Goal: Information Seeking & Learning: Learn about a topic

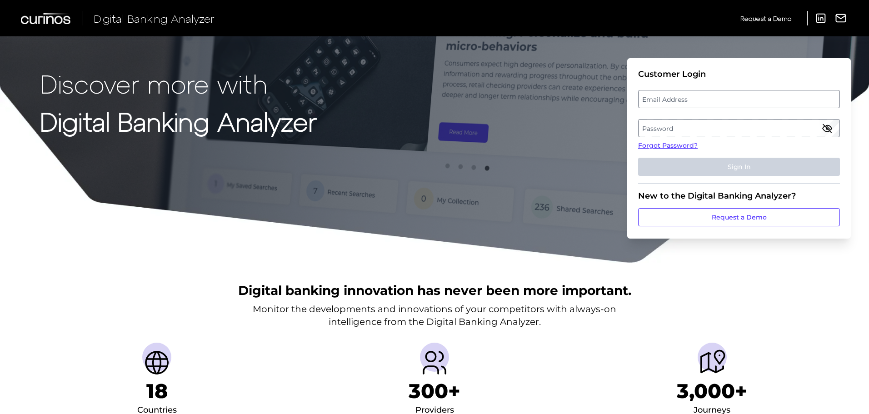
click at [727, 91] on label "Email Address" at bounding box center [739, 99] width 200 height 16
click at [727, 91] on input "email" at bounding box center [739, 99] width 202 height 18
type input "[EMAIL_ADDRESS][PERSON_NAME][DOMAIN_NAME]"
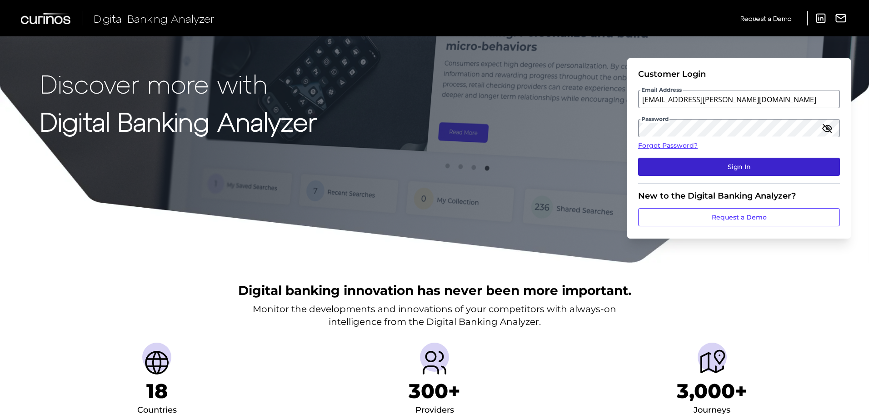
click at [666, 166] on button "Sign In" at bounding box center [739, 167] width 202 height 18
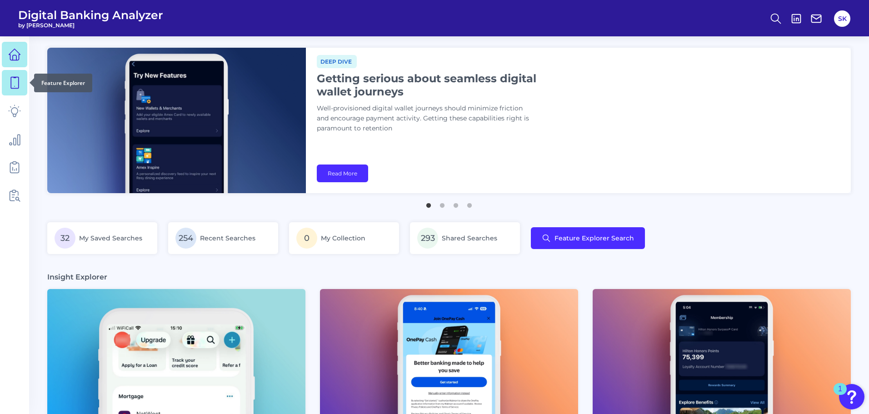
click at [11, 87] on icon at bounding box center [15, 82] width 8 height 11
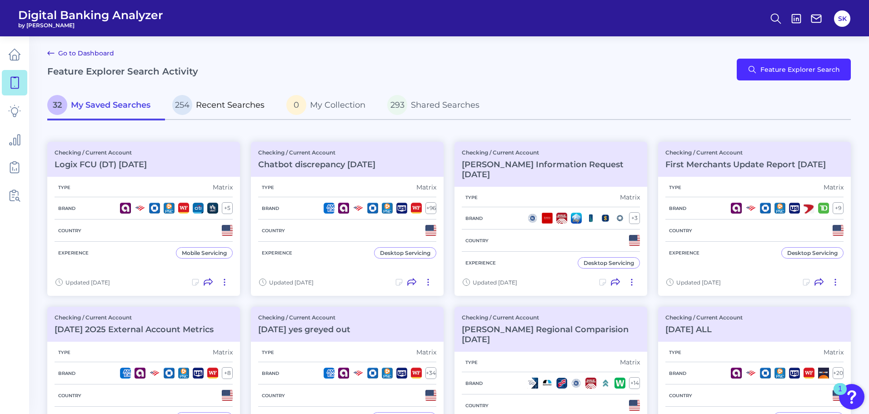
click at [207, 107] on span "Recent Searches" at bounding box center [230, 105] width 69 height 10
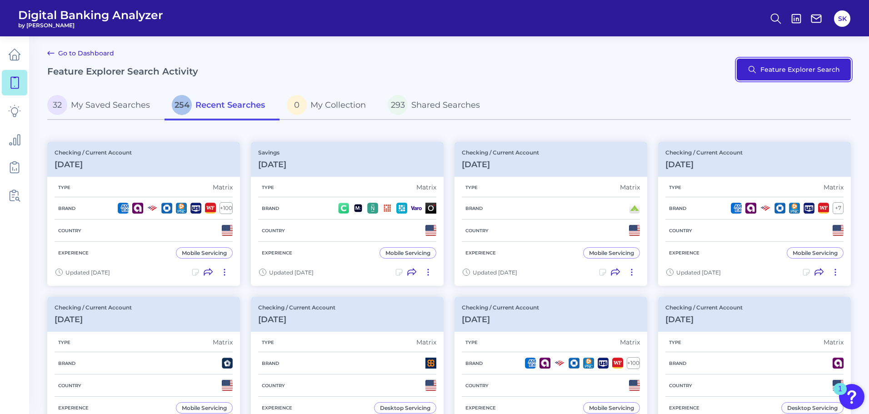
click at [795, 73] on button "Feature Explorer Search" at bounding box center [794, 70] width 114 height 22
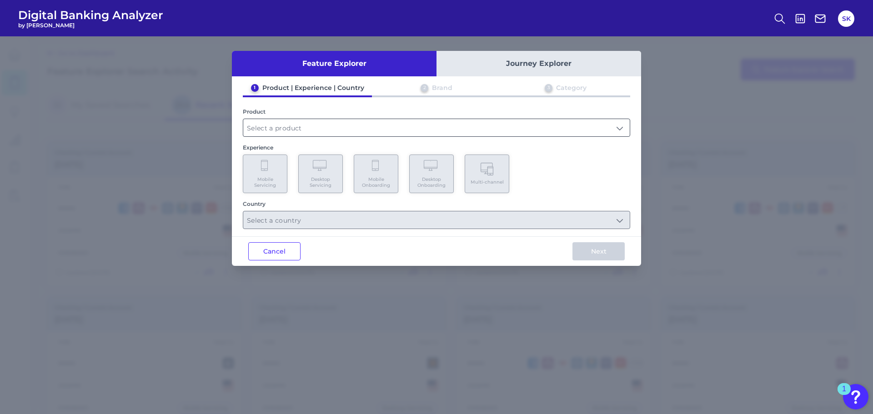
click at [293, 136] on input "text" at bounding box center [436, 127] width 386 height 17
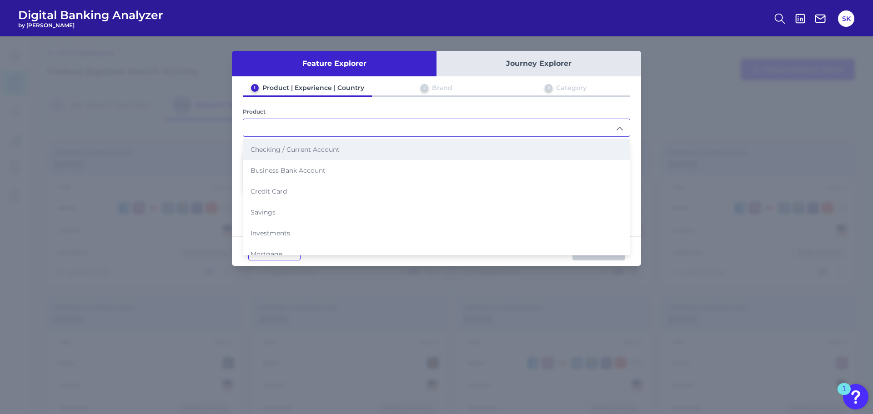
click at [280, 150] on span "Checking / Current Account" at bounding box center [295, 149] width 89 height 8
type input "Checking / Current Account"
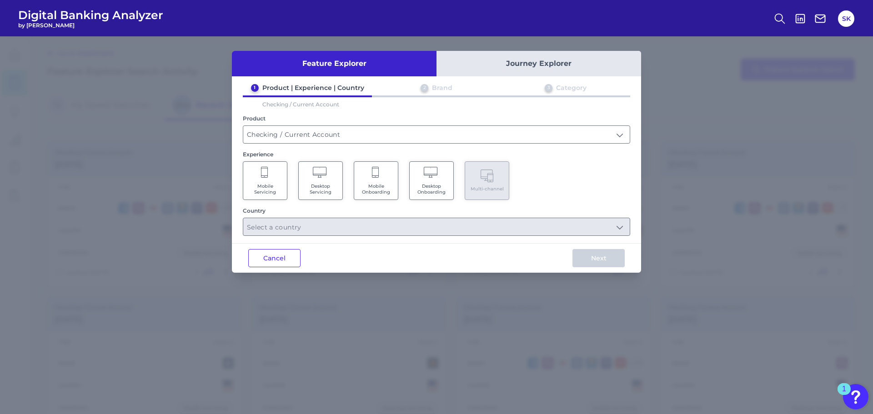
click at [269, 184] on span "Mobile Servicing" at bounding box center [265, 189] width 35 height 12
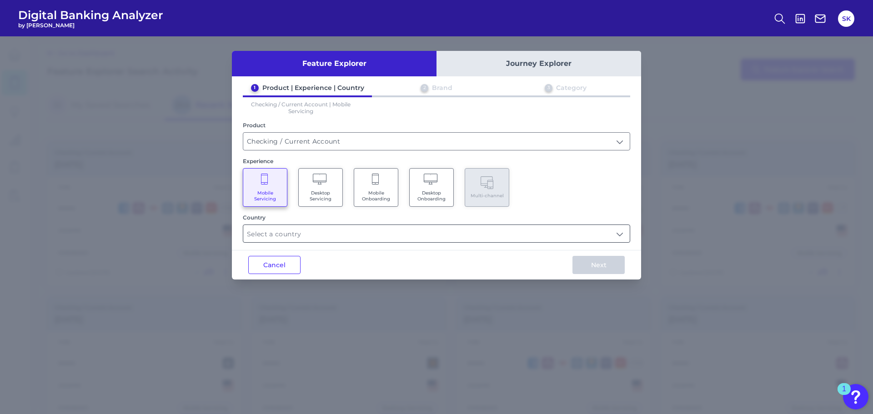
click at [555, 231] on input "text" at bounding box center [436, 233] width 386 height 17
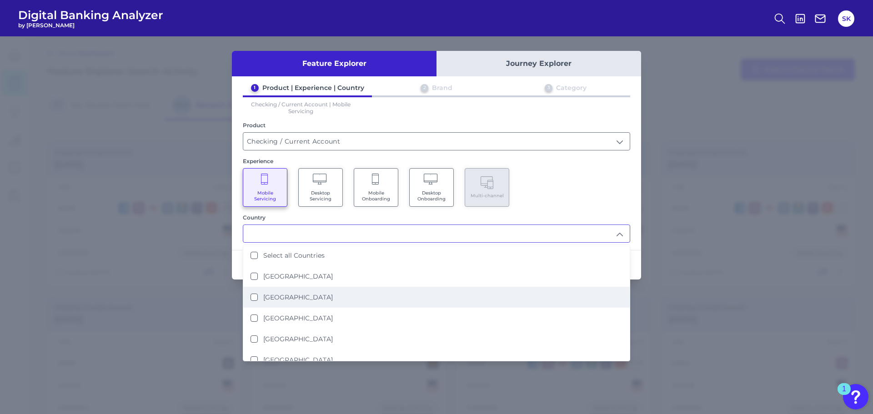
click at [277, 292] on li "[GEOGRAPHIC_DATA]" at bounding box center [436, 297] width 386 height 21
type input "[GEOGRAPHIC_DATA]"
click at [751, 303] on div "Feature Explorer Journey Explorer 1 Product | Experience | Country 2 Brand 3 Ca…" at bounding box center [436, 225] width 873 height 378
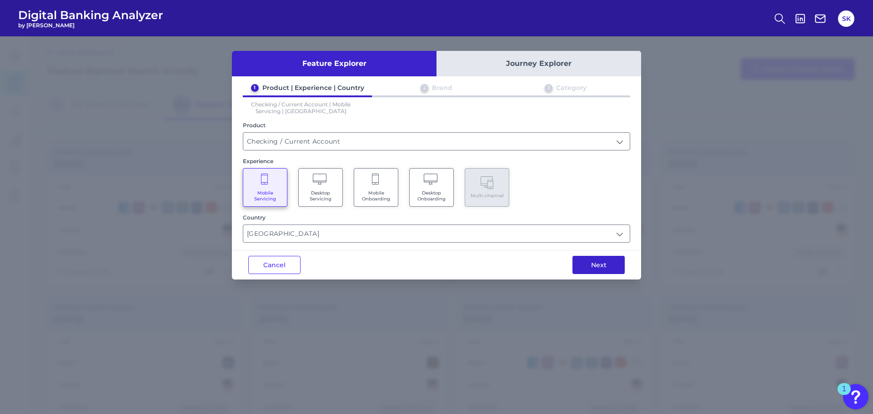
click at [608, 270] on button "Next" at bounding box center [598, 265] width 52 height 18
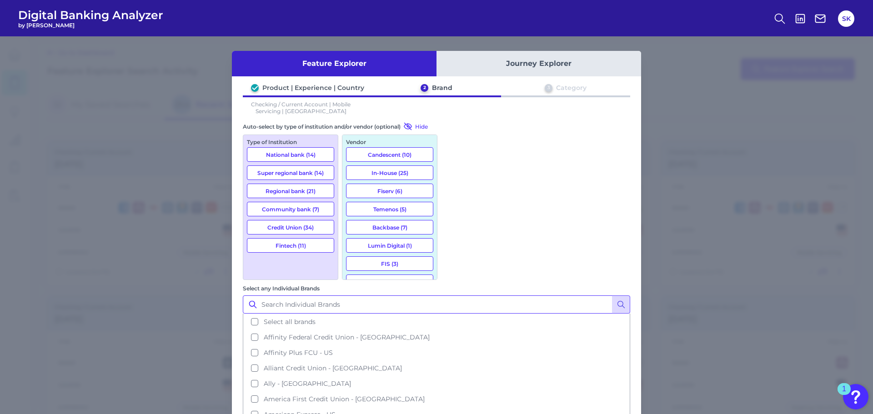
click at [523, 296] on input "Select any Individual Brands" at bounding box center [436, 305] width 387 height 18
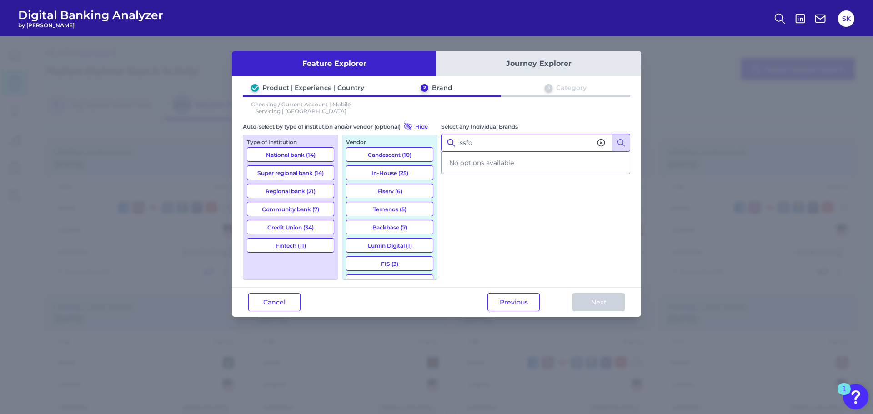
drag, startPoint x: 483, startPoint y: 143, endPoint x: 426, endPoint y: 137, distance: 57.6
click at [426, 137] on div "Auto-select by type of institution and/or vendor (optional) Hide Type of Instit…" at bounding box center [436, 201] width 387 height 158
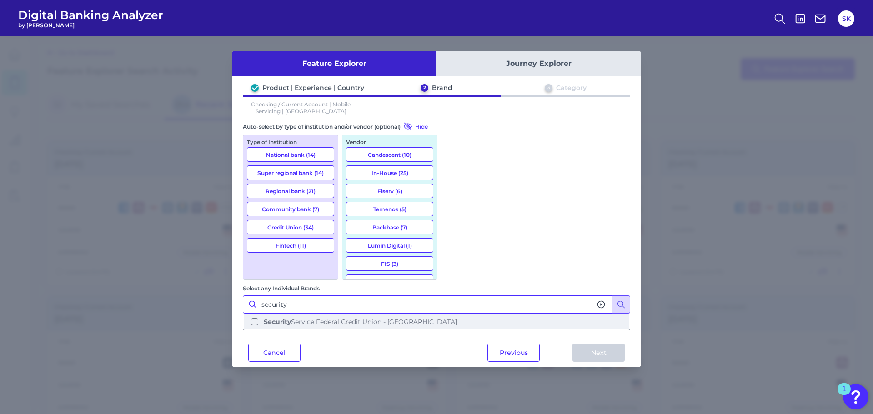
click at [457, 318] on span "Security Service Federal Credit Union - [GEOGRAPHIC_DATA]" at bounding box center [360, 322] width 193 height 8
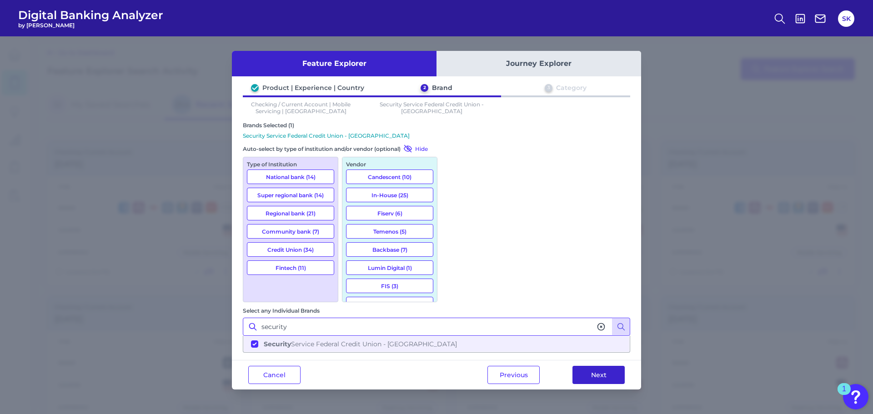
type input "security"
click at [591, 366] on button "Next" at bounding box center [598, 375] width 52 height 18
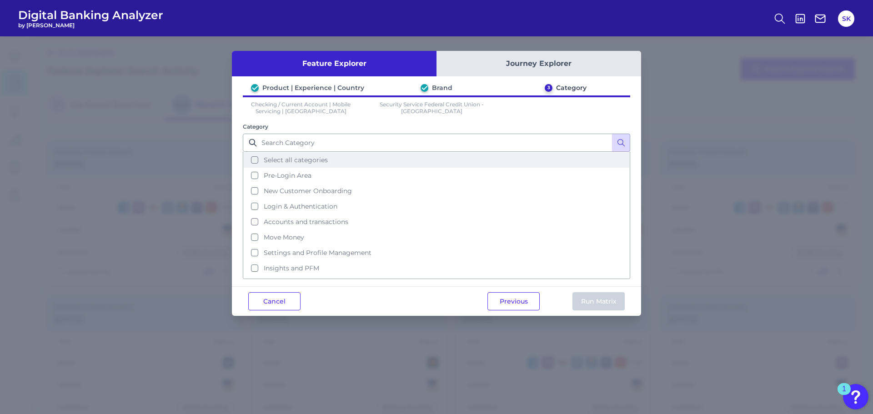
click at [257, 156] on button "Select all categories" at bounding box center [437, 159] width 386 height 15
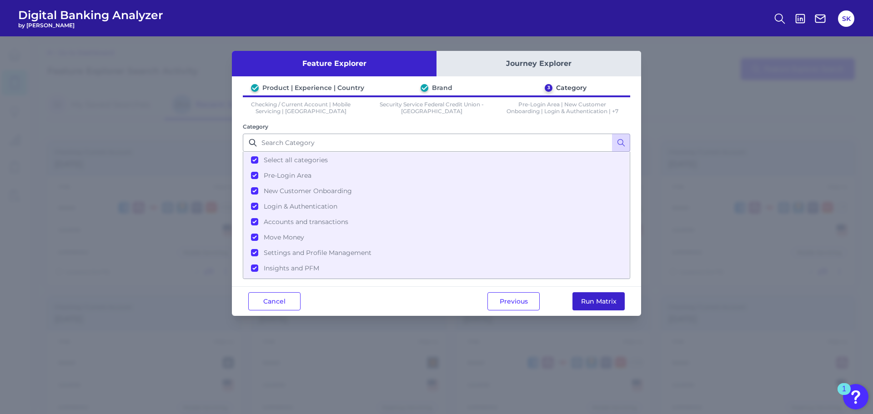
click at [581, 300] on button "Run Matrix" at bounding box center [598, 301] width 52 height 18
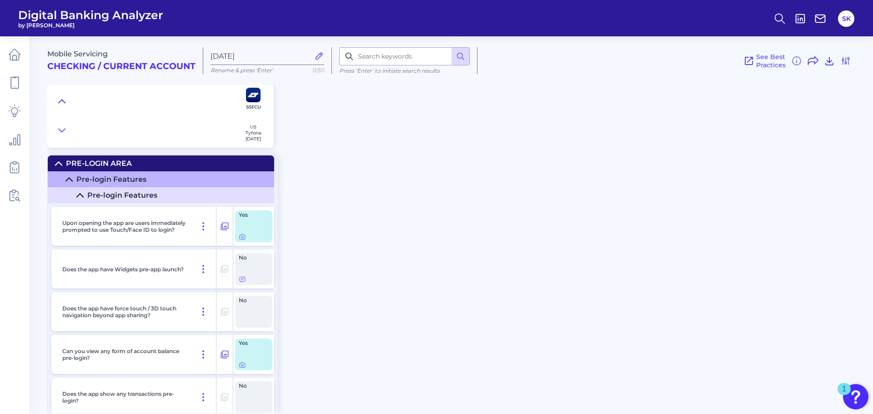
click at [60, 100] on icon at bounding box center [61, 101] width 7 height 9
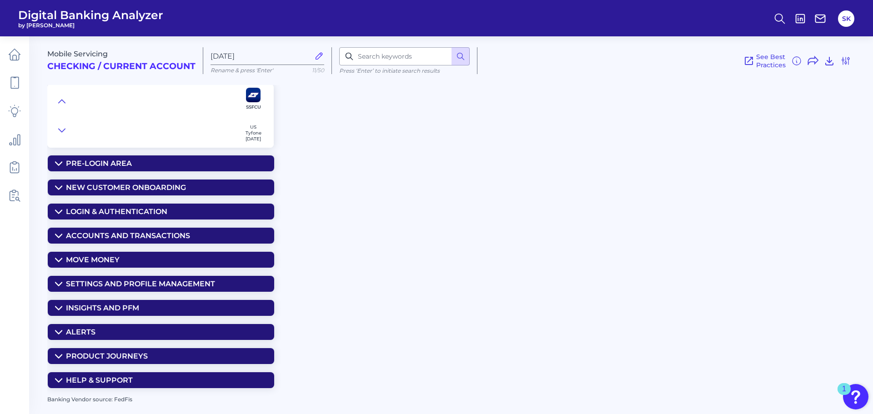
click at [54, 263] on summary "Move Money" at bounding box center [161, 260] width 226 height 16
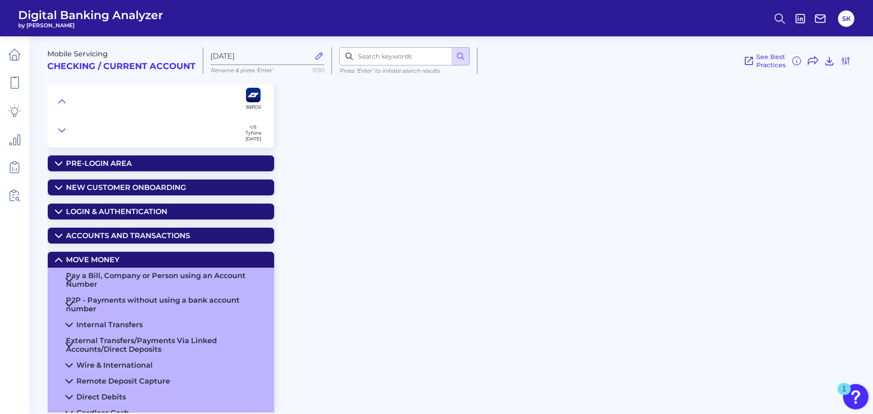
click at [72, 301] on div "P2P - Payments without using a bank account number" at bounding box center [166, 304] width 201 height 17
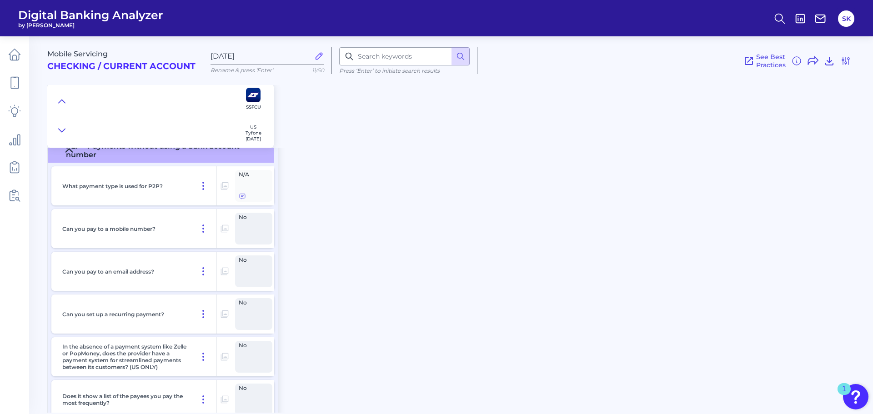
scroll to position [120, 0]
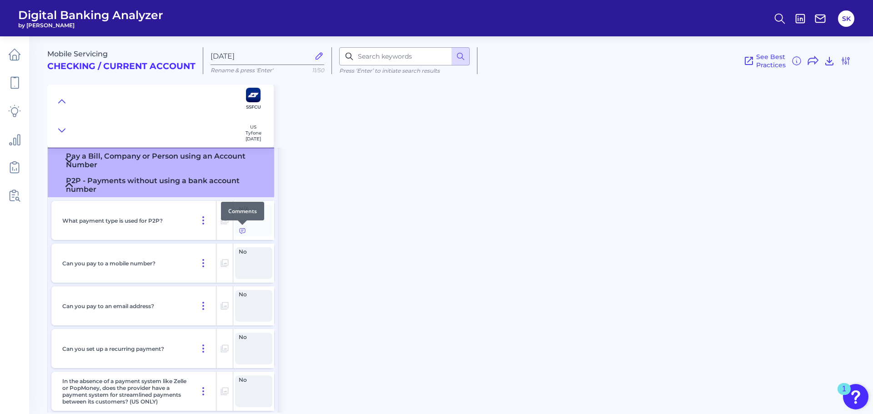
click at [241, 231] on icon at bounding box center [242, 230] width 7 height 7
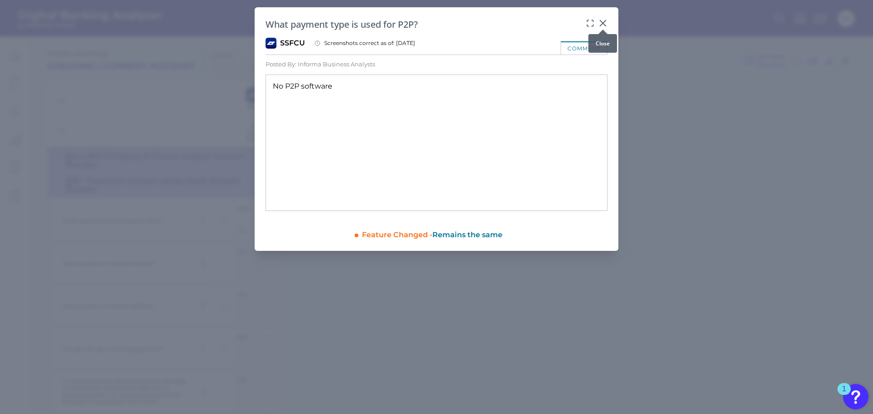
click at [603, 24] on icon at bounding box center [602, 22] width 5 height 5
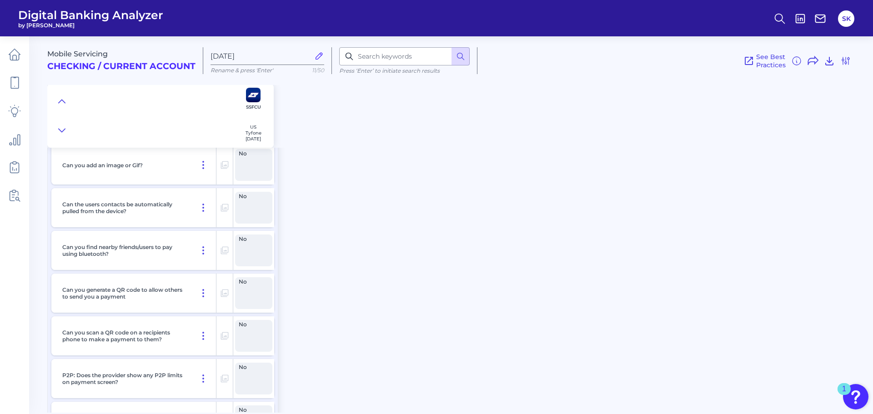
scroll to position [468, 0]
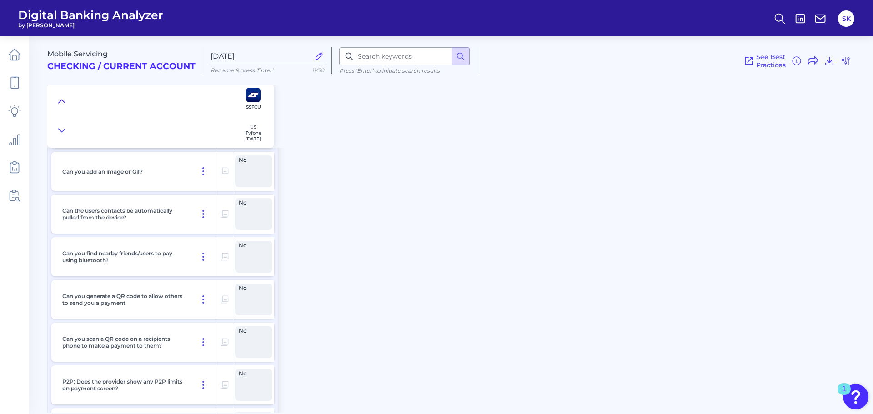
click at [58, 98] on button at bounding box center [62, 101] width 15 height 13
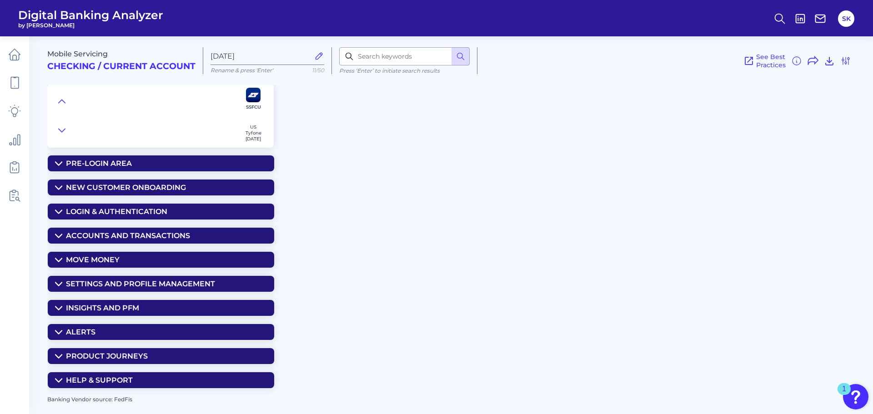
click at [58, 233] on icon at bounding box center [58, 235] width 7 height 7
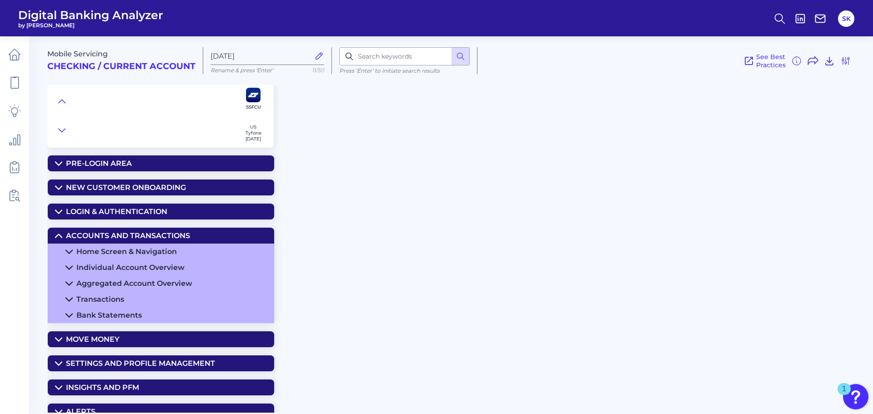
click at [117, 299] on div "Transactions" at bounding box center [100, 299] width 48 height 9
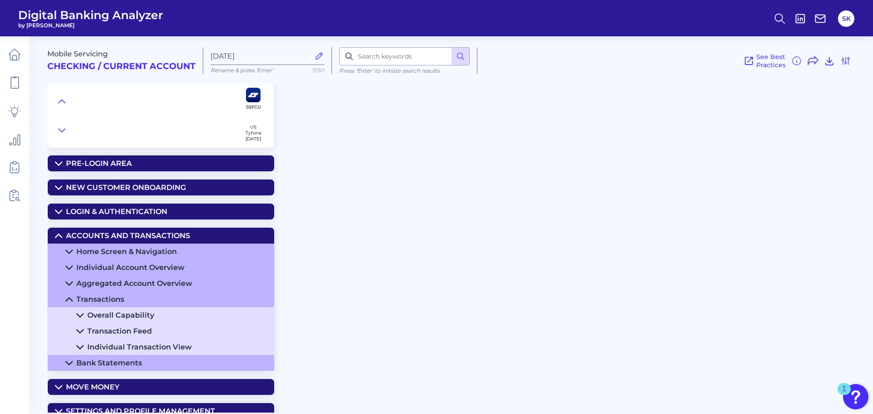
click at [122, 348] on div "Individual Transaction View" at bounding box center [139, 347] width 105 height 9
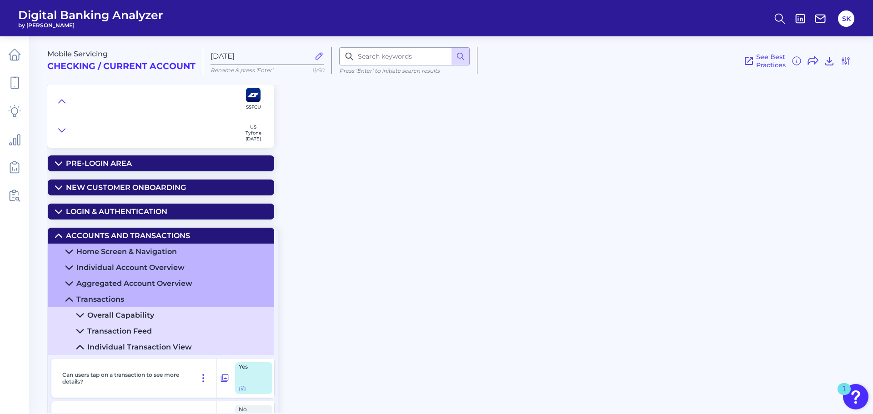
click at [108, 329] on div "Transaction Feed" at bounding box center [119, 331] width 65 height 9
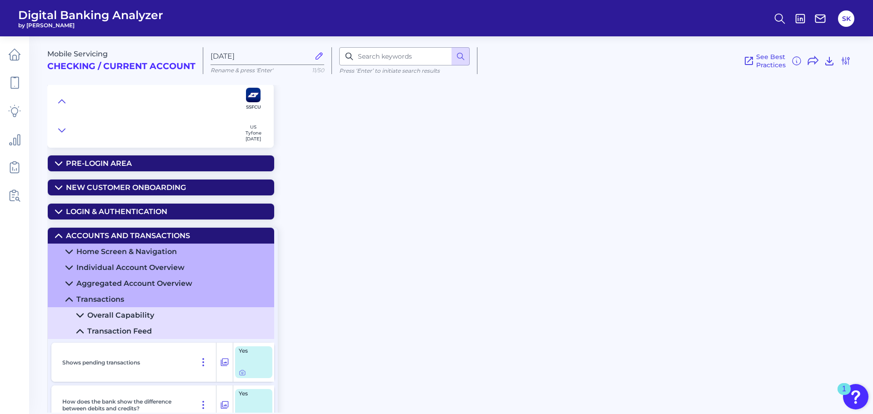
click at [105, 313] on div "Overall Capability" at bounding box center [120, 315] width 67 height 9
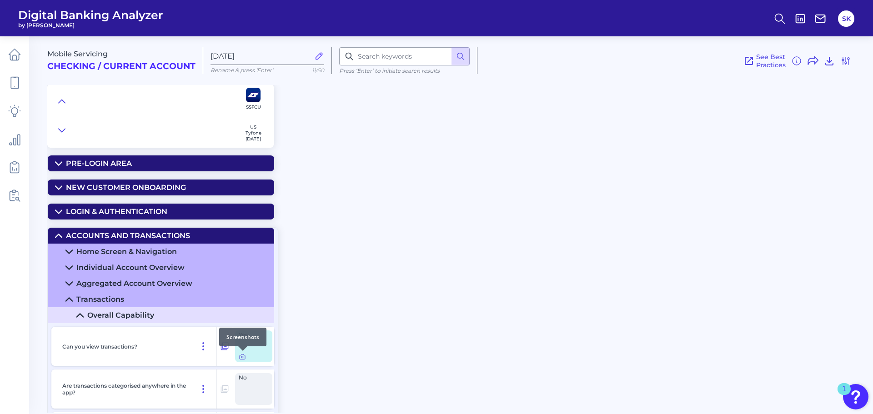
click at [245, 359] on icon at bounding box center [242, 357] width 5 height 5
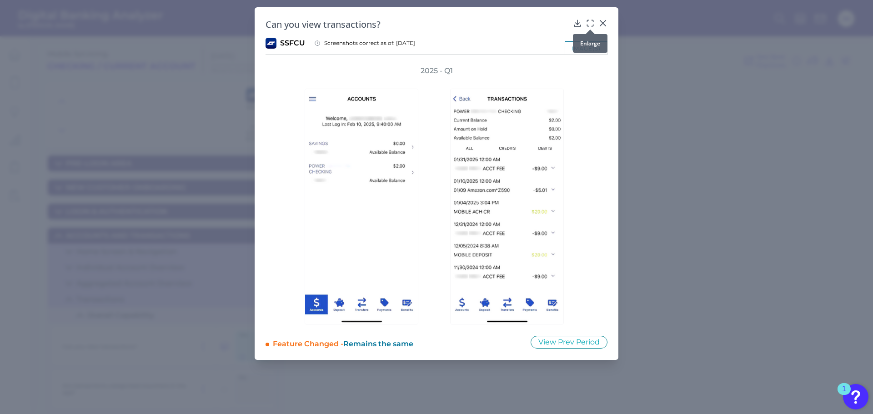
click at [588, 22] on icon at bounding box center [590, 23] width 9 height 9
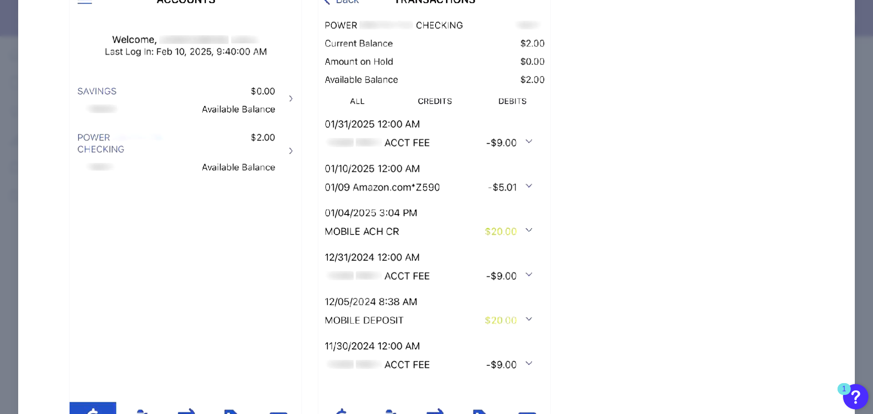
scroll to position [113, 0]
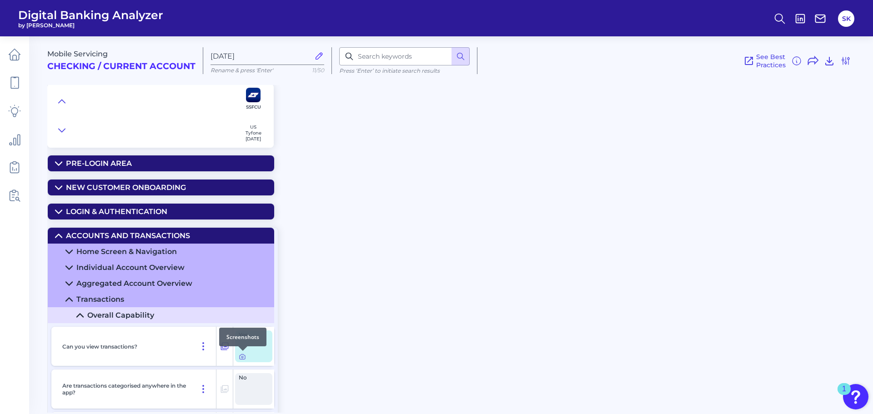
click at [243, 357] on icon at bounding box center [242, 357] width 2 height 2
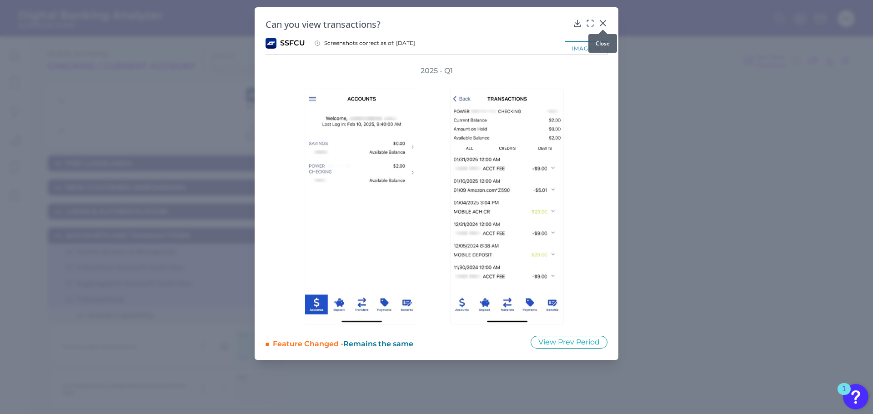
click at [602, 22] on icon at bounding box center [602, 23] width 9 height 9
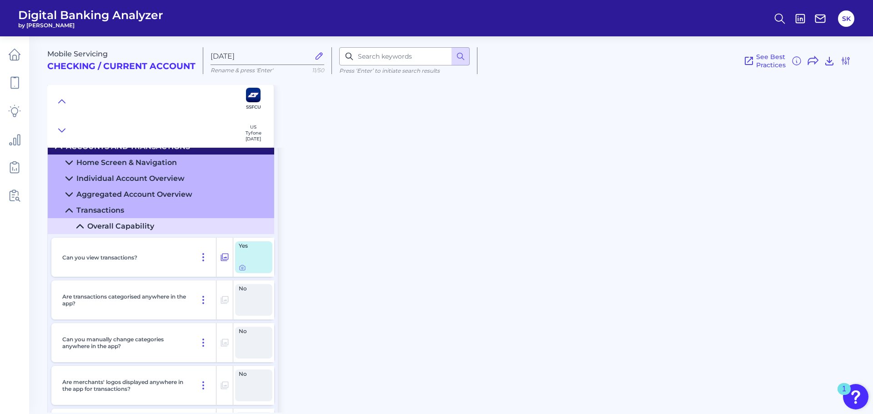
scroll to position [148, 0]
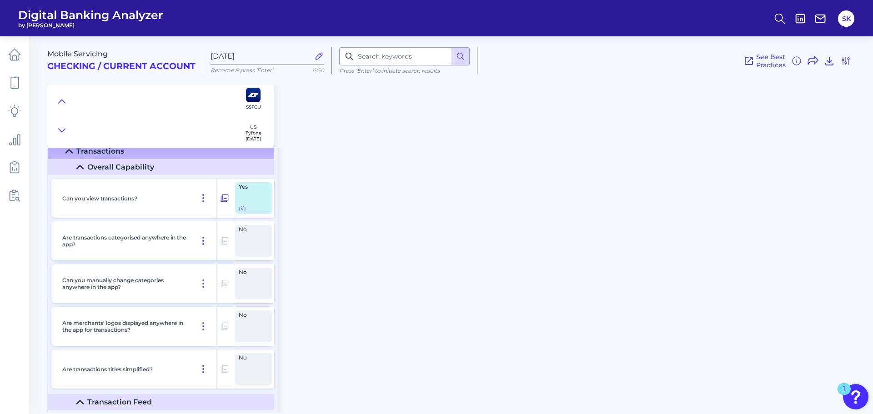
click at [84, 166] on summary "Overall Capability" at bounding box center [161, 167] width 226 height 16
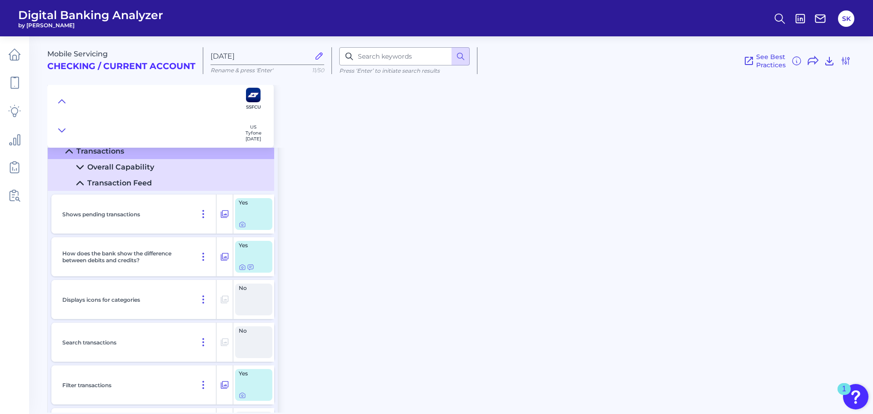
click at [74, 152] on summary "Transactions" at bounding box center [161, 151] width 226 height 16
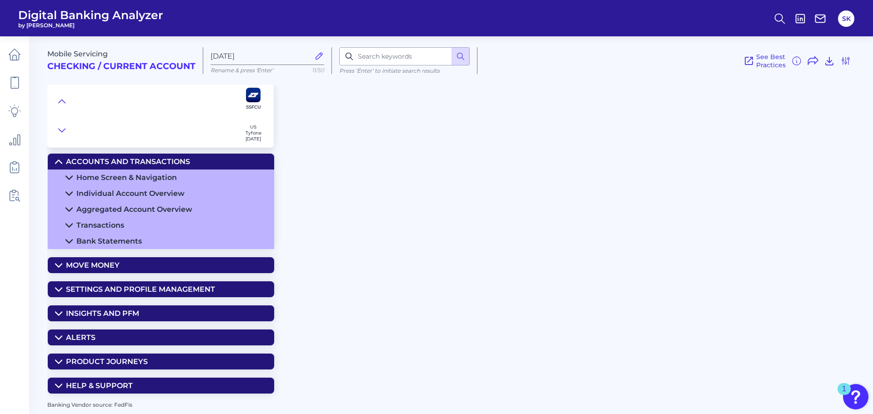
click at [55, 164] on icon at bounding box center [58, 161] width 7 height 7
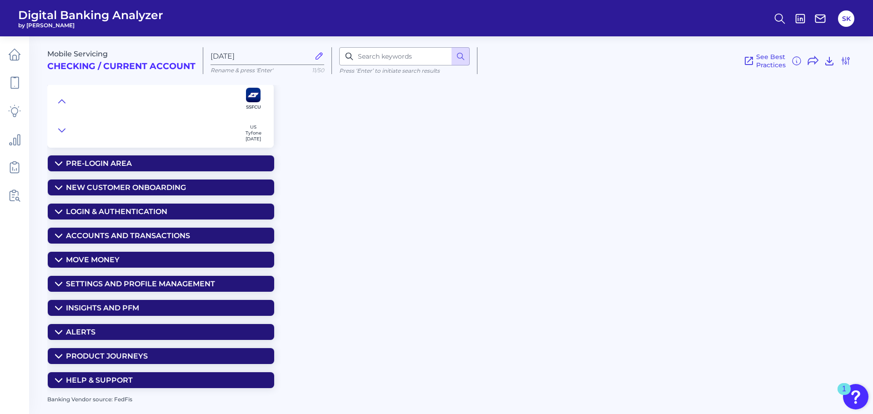
scroll to position [0, 0]
click at [58, 261] on icon at bounding box center [58, 259] width 6 height 3
